Goal: Complete application form

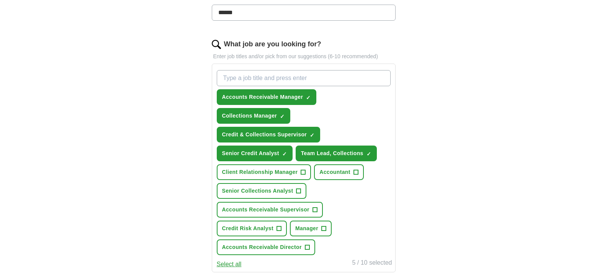
scroll to position [230, 0]
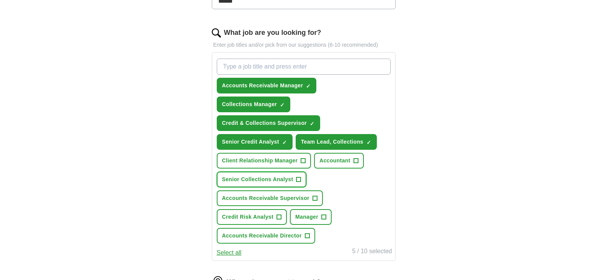
click at [298, 177] on span "+" at bounding box center [299, 180] width 5 height 6
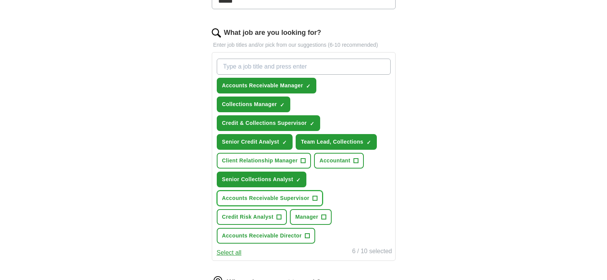
click at [315, 197] on span "+" at bounding box center [315, 198] width 5 height 6
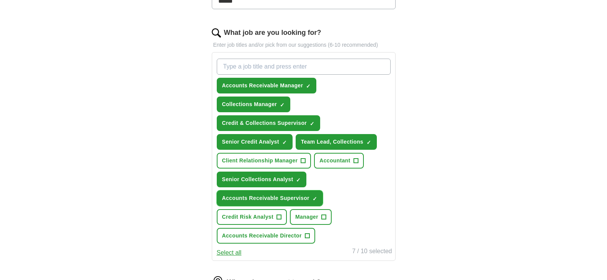
scroll to position [268, 0]
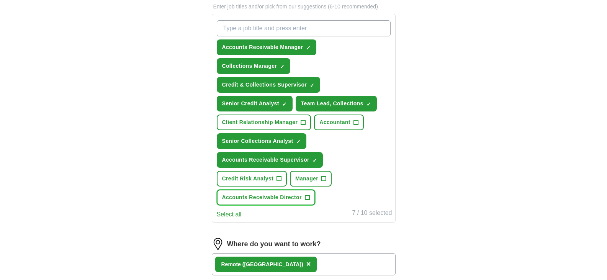
click at [307, 196] on span "+" at bounding box center [307, 198] width 5 height 6
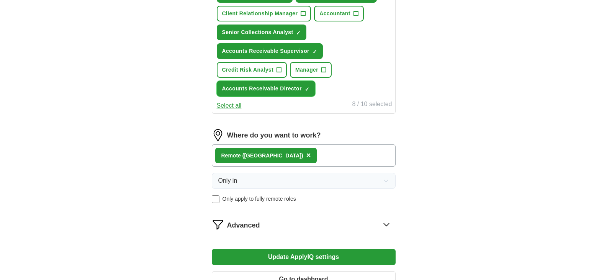
scroll to position [383, 0]
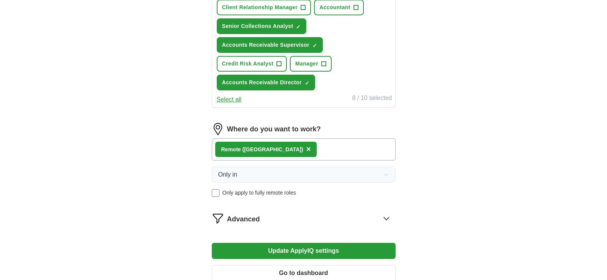
click at [317, 149] on div "Remote ([GEOGRAPHIC_DATA]) ×" at bounding box center [304, 149] width 184 height 22
click at [277, 146] on div "Remote ([GEOGRAPHIC_DATA]) ×" at bounding box center [304, 149] width 184 height 22
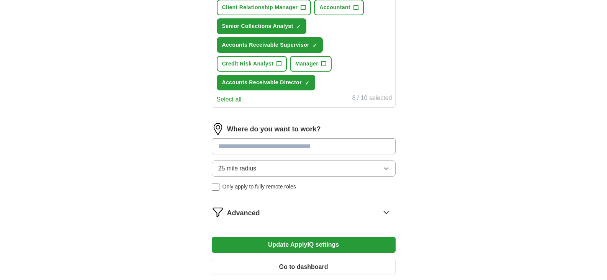
click at [277, 149] on input at bounding box center [304, 146] width 184 height 16
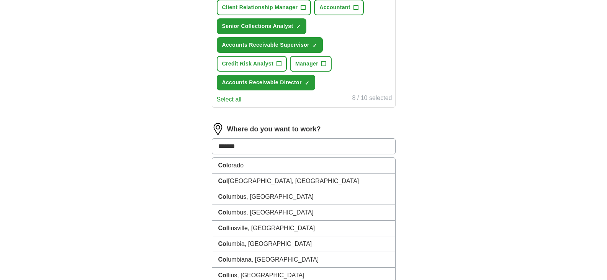
type input "********"
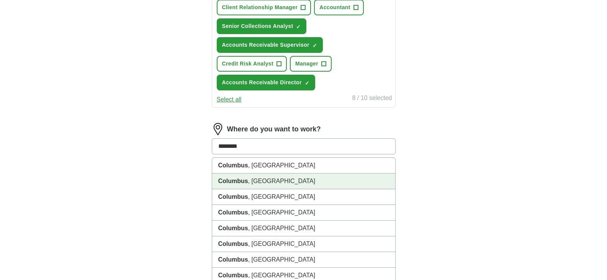
click at [256, 182] on li "[GEOGRAPHIC_DATA] , [GEOGRAPHIC_DATA]" at bounding box center [303, 182] width 183 height 16
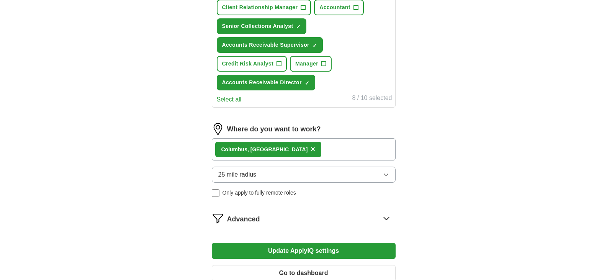
click at [316, 146] on div "[GEOGRAPHIC_DATA] , [GEOGRAPHIC_DATA] ×" at bounding box center [304, 149] width 184 height 22
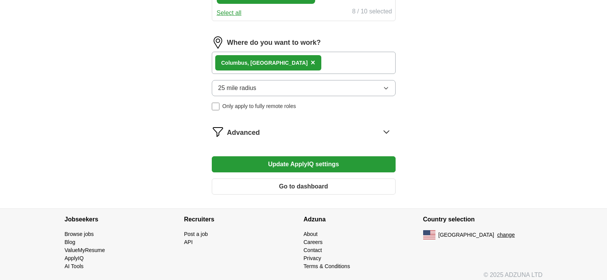
scroll to position [475, 0]
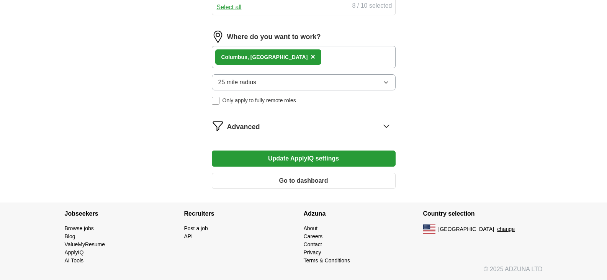
click at [308, 180] on button "Go to dashboard" at bounding box center [304, 181] width 184 height 16
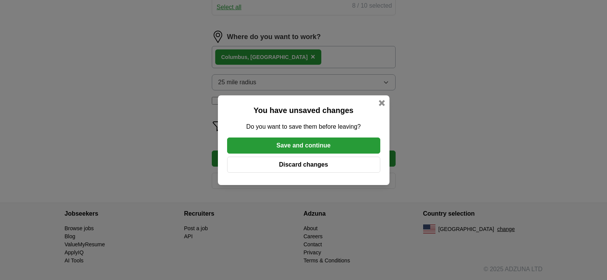
click at [309, 143] on button "Save and continue" at bounding box center [303, 146] width 153 height 16
